Goal: Entertainment & Leisure: Consume media (video, audio)

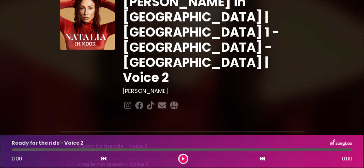
scroll to position [31, 0]
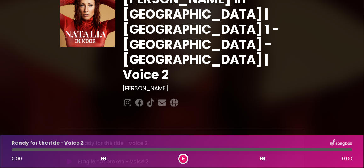
click at [70, 158] on icon at bounding box center [69, 162] width 5 height 6
click at [242, 142] on div "Fragile not broken - Voice 2" at bounding box center [182, 143] width 349 height 8
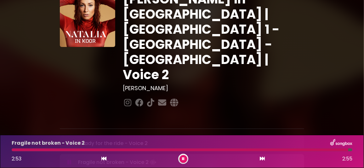
click at [183, 158] on icon at bounding box center [183, 159] width 3 height 4
drag, startPoint x: 69, startPoint y: 82, endPoint x: 71, endPoint y: 91, distance: 9.3
click at [69, 140] on icon at bounding box center [69, 143] width 5 height 6
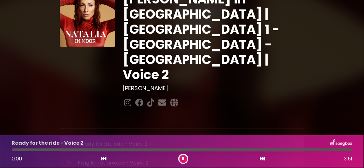
click at [71, 158] on icon at bounding box center [69, 163] width 5 height 6
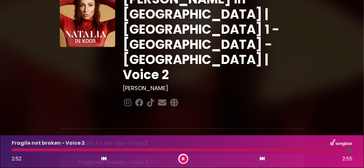
click at [183, 158] on icon at bounding box center [183, 159] width 3 height 4
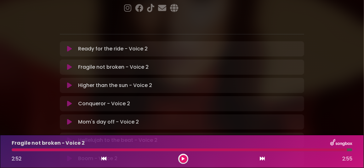
scroll to position [126, 0]
click at [71, 119] on icon at bounding box center [69, 122] width 5 height 6
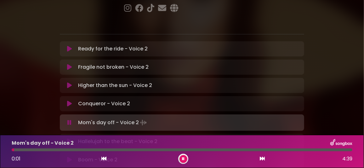
click at [276, 149] on div at bounding box center [182, 149] width 341 height 3
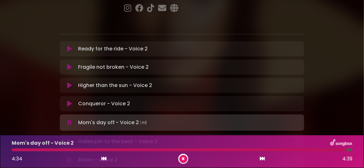
click at [303, 149] on div at bounding box center [179, 149] width 335 height 3
click at [183, 158] on icon at bounding box center [183, 159] width 3 height 4
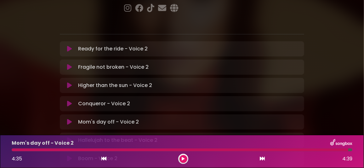
click at [69, 137] on icon at bounding box center [69, 140] width 5 height 6
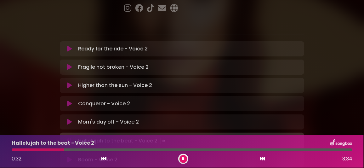
click at [15, 150] on div at bounding box center [38, 149] width 52 height 3
click at [116, 150] on div at bounding box center [182, 149] width 341 height 3
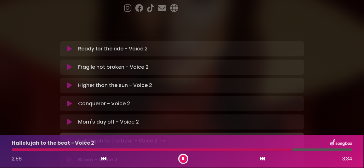
click at [336, 150] on div at bounding box center [182, 149] width 341 height 3
drag, startPoint x: 184, startPoint y: 157, endPoint x: 183, endPoint y: 139, distance: 18.3
click at [183, 156] on button at bounding box center [184, 159] width 8 height 8
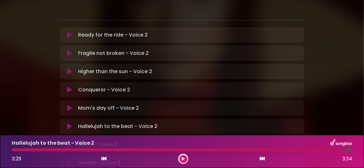
scroll to position [157, 0]
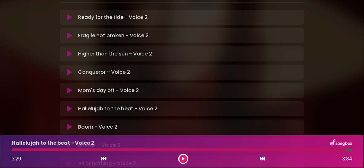
click at [141, 158] on div "All or nothing - Voice 2 Loading Track..." at bounding box center [188, 164] width 225 height 8
click at [69, 158] on icon at bounding box center [69, 163] width 5 height 6
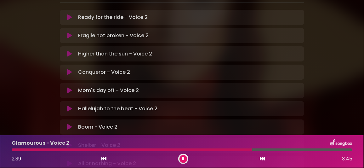
click at [182, 156] on button at bounding box center [184, 159] width 8 height 8
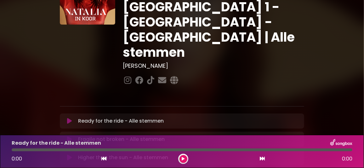
scroll to position [63, 0]
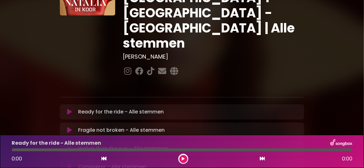
click at [70, 127] on icon at bounding box center [69, 130] width 5 height 6
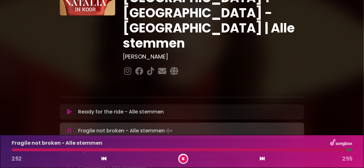
click at [68, 147] on icon at bounding box center [69, 150] width 5 height 6
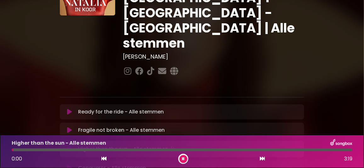
click at [69, 127] on icon at bounding box center [69, 130] width 5 height 6
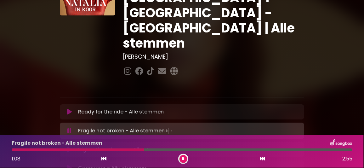
click at [107, 150] on div at bounding box center [78, 149] width 133 height 3
click at [95, 149] on div at bounding box center [60, 149] width 97 height 3
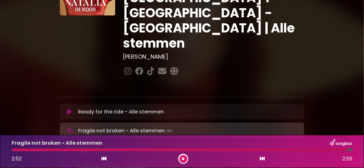
click at [184, 160] on icon at bounding box center [183, 159] width 3 height 4
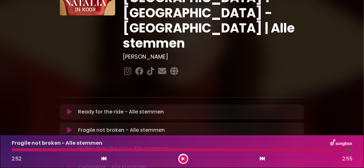
click at [70, 109] on icon at bounding box center [69, 112] width 5 height 6
click at [70, 127] on icon at bounding box center [69, 130] width 5 height 6
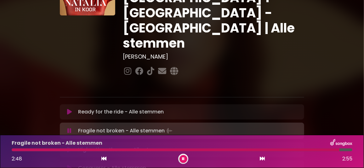
click at [281, 150] on div at bounding box center [176, 149] width 328 height 3
click at [256, 150] on div at bounding box center [150, 149] width 277 height 3
click at [184, 157] on icon at bounding box center [183, 159] width 3 height 4
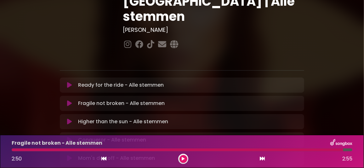
scroll to position [157, 0]
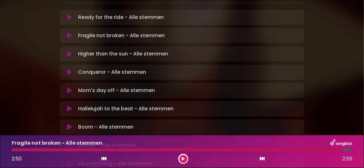
click at [70, 87] on icon at bounding box center [69, 90] width 5 height 6
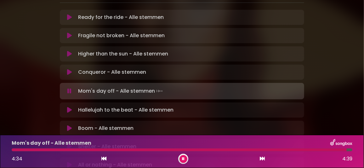
click at [184, 158] on icon at bounding box center [183, 159] width 3 height 4
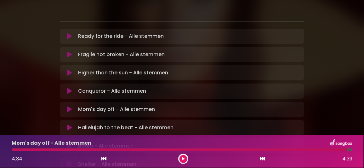
scroll to position [148, 0]
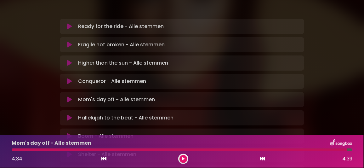
click at [69, 115] on icon at bounding box center [69, 118] width 5 height 6
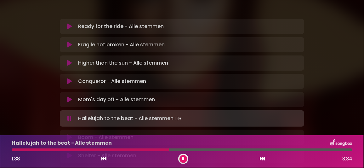
click at [126, 148] on div "Hallelujah to the beat - Alle stemmen 1:38 3:34" at bounding box center [182, 151] width 349 height 25
click at [122, 150] on div at bounding box center [92, 149] width 160 height 3
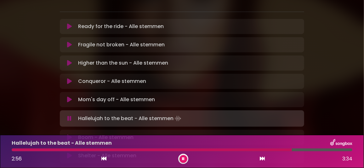
click at [183, 158] on icon at bounding box center [183, 159] width 3 height 4
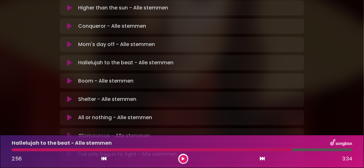
scroll to position [243, 0]
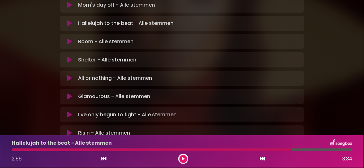
click at [72, 93] on icon at bounding box center [69, 96] width 5 height 6
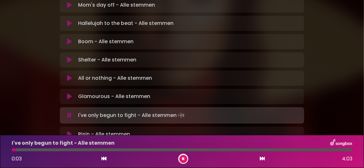
click at [183, 160] on icon at bounding box center [183, 159] width 3 height 4
